Goal: Transaction & Acquisition: Purchase product/service

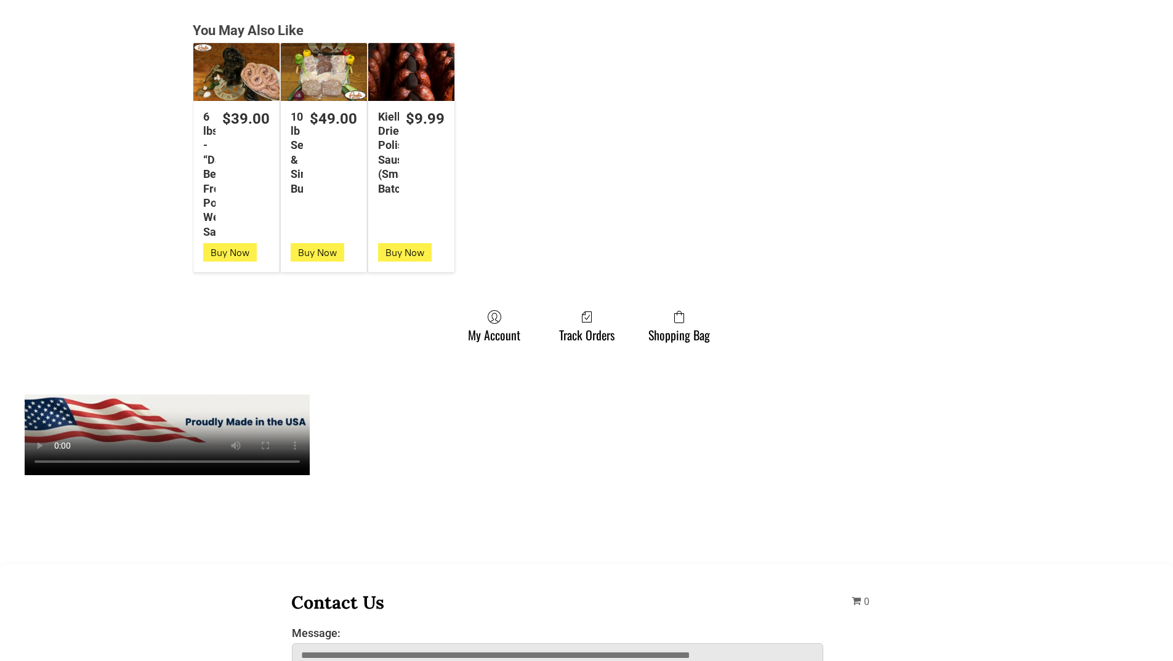
scroll to position [3262, 0]
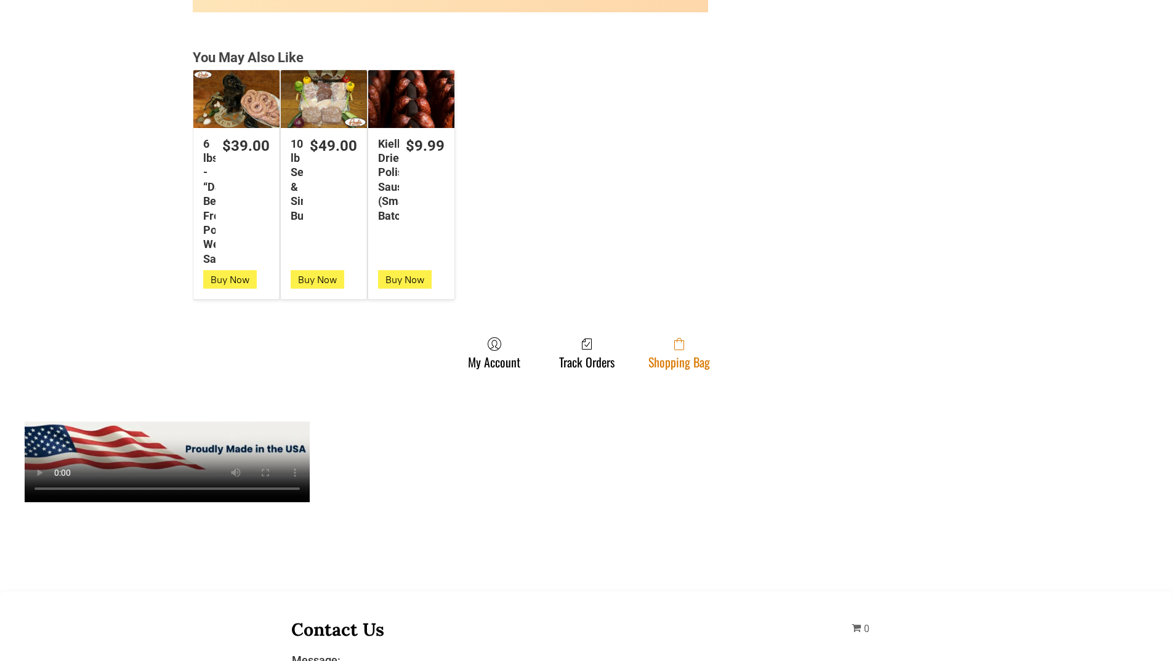
click at [645, 356] on link "Shopping Bag" at bounding box center [679, 353] width 74 height 33
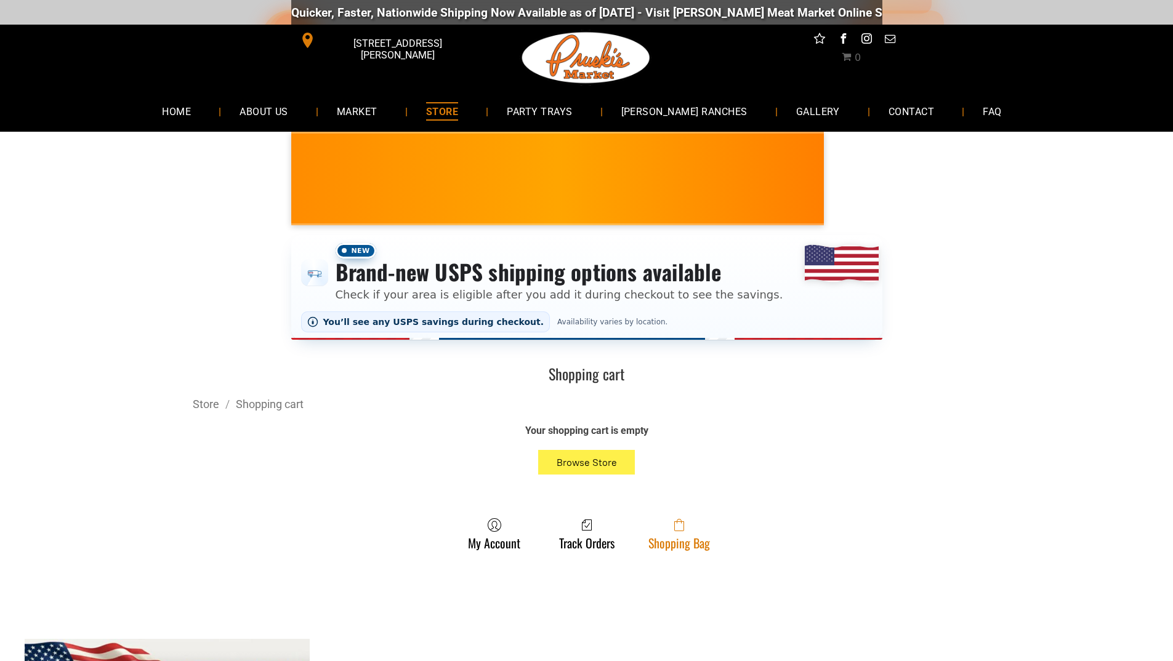
click at [667, 529] on span at bounding box center [679, 525] width 62 height 15
click at [676, 544] on link "Shopping Bag" at bounding box center [679, 534] width 74 height 33
click at [690, 530] on span at bounding box center [679, 525] width 62 height 15
